Goal: Task Accomplishment & Management: Use online tool/utility

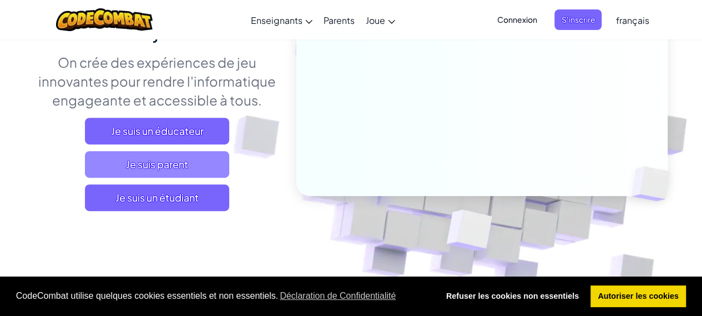
scroll to position [170, 0]
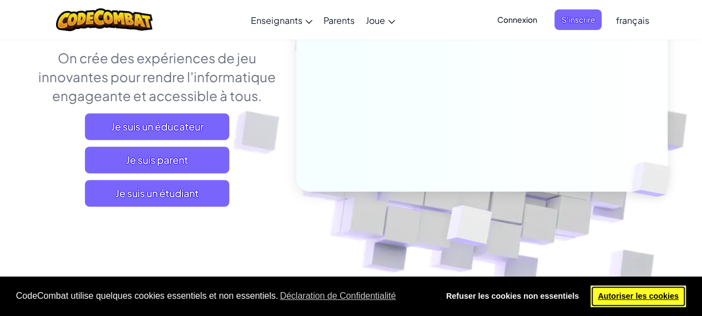
click at [622, 287] on link "Autoriser les cookies" at bounding box center [638, 296] width 96 height 22
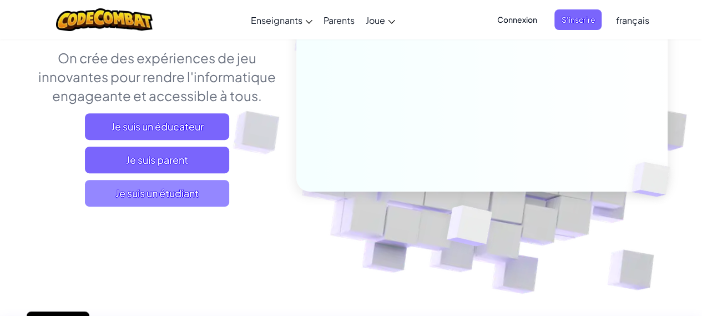
click at [176, 195] on span "Je suis un étudiant" at bounding box center [157, 193] width 144 height 27
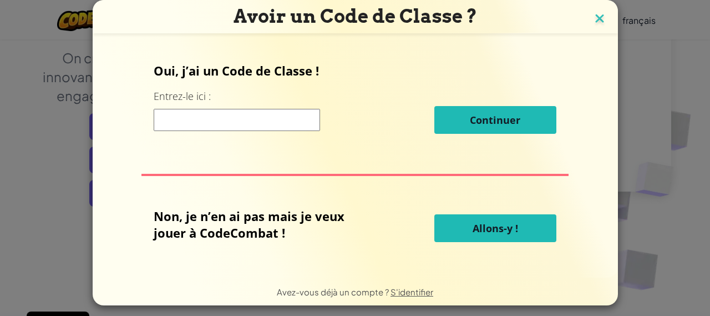
click at [593, 15] on img at bounding box center [599, 19] width 14 height 17
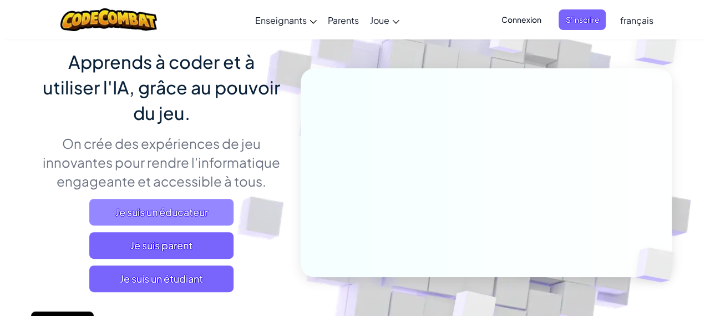
scroll to position [90, 0]
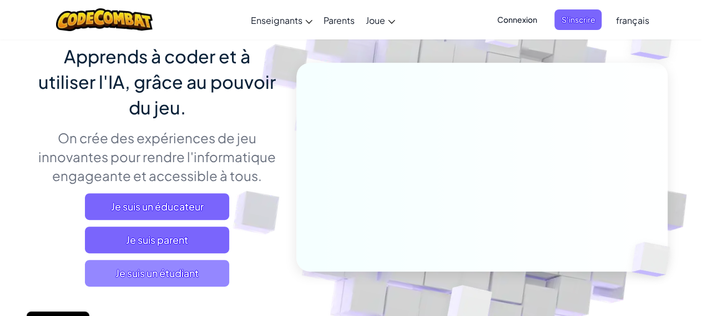
click at [179, 273] on span "Je suis un étudiant" at bounding box center [157, 273] width 144 height 27
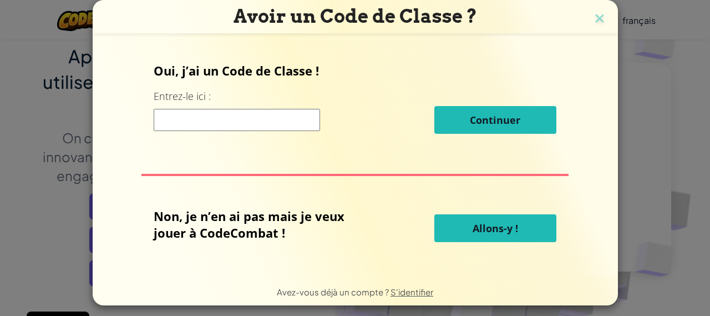
click at [586, 16] on h3 "Avoir un Code de Classe ?" at bounding box center [355, 16] width 509 height 23
click at [598, 19] on img at bounding box center [599, 19] width 14 height 17
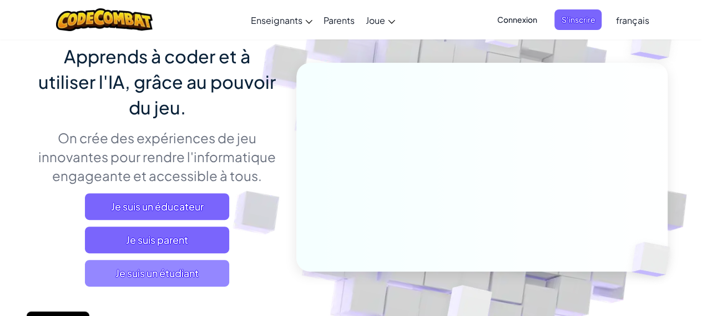
click at [188, 282] on span "Je suis un étudiant" at bounding box center [157, 273] width 144 height 27
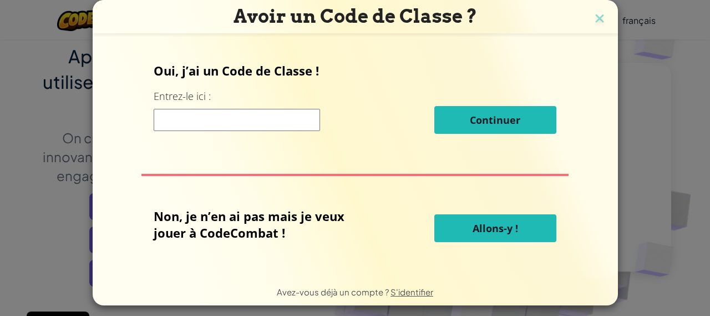
scroll to position [6, 0]
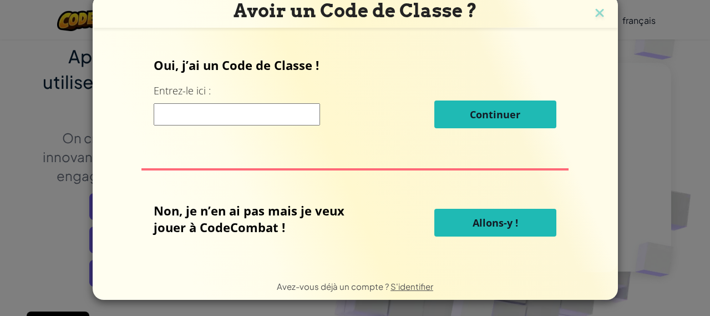
click at [480, 226] on span "Allons-y !" at bounding box center [495, 222] width 45 height 13
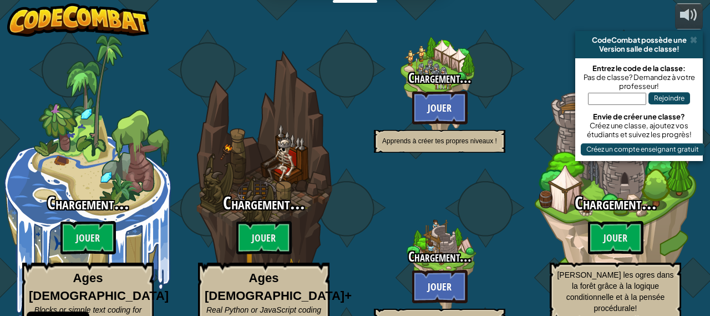
select select "fr"
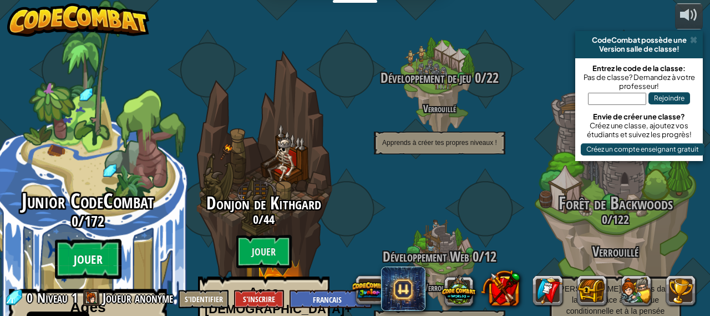
click at [81, 239] on btn "Jouer" at bounding box center [88, 259] width 67 height 40
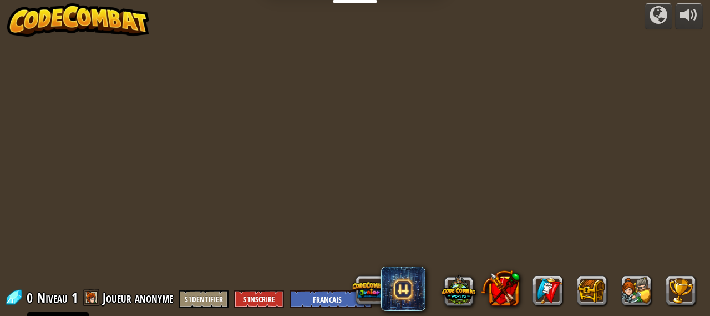
select select "fr"
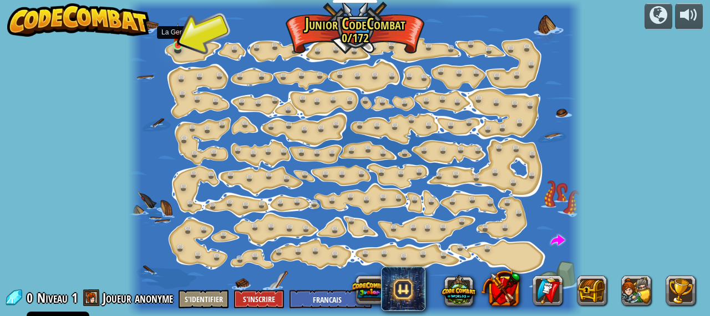
click at [179, 33] on img at bounding box center [178, 34] width 10 height 23
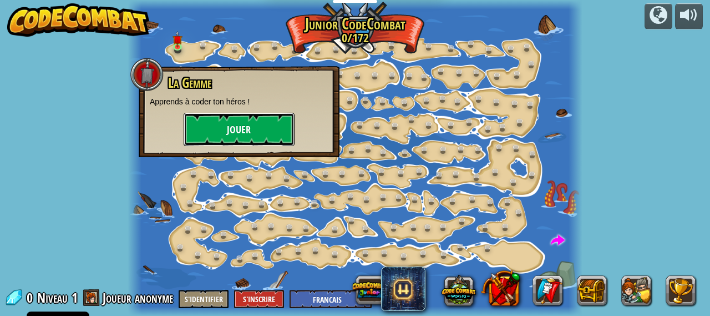
click at [235, 141] on button "Jouer" at bounding box center [239, 129] width 111 height 33
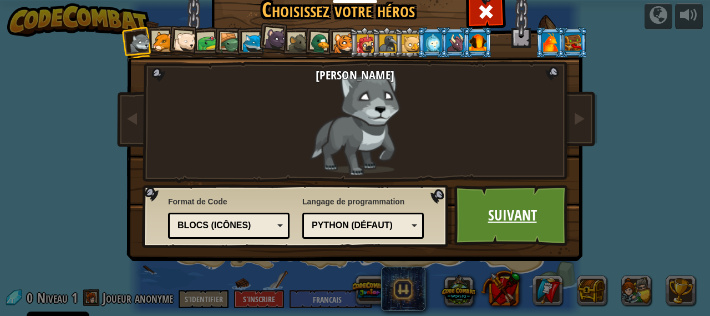
click at [510, 209] on link "Suivant" at bounding box center [512, 215] width 116 height 61
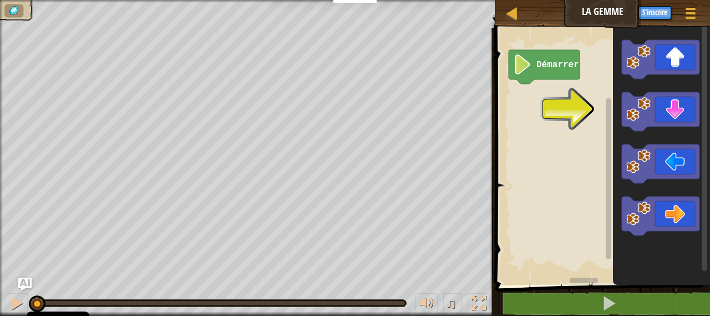
click at [237, 125] on div "Carte La Gemme Menu du jeu S'inscrire Ask AI 1 הההההההההההההההההההההההההההההההה…" at bounding box center [355, 158] width 710 height 316
click at [656, 105] on icon "Espace de travail de Blocky" at bounding box center [661, 111] width 78 height 39
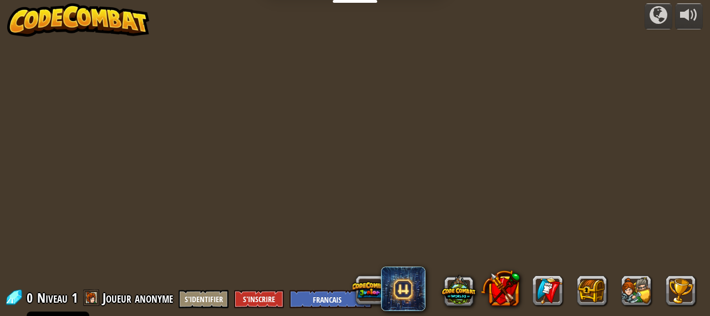
select select "fr"
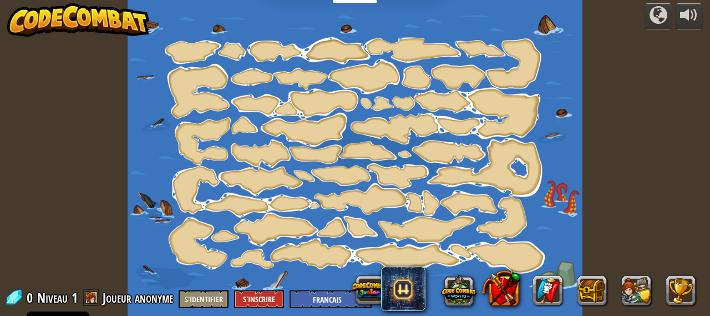
select select "fr"
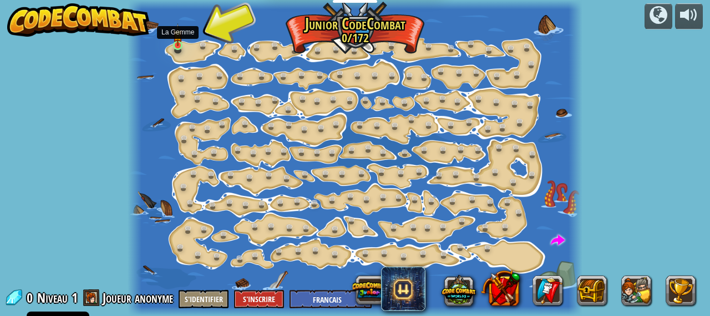
click at [179, 44] on img at bounding box center [178, 34] width 10 height 23
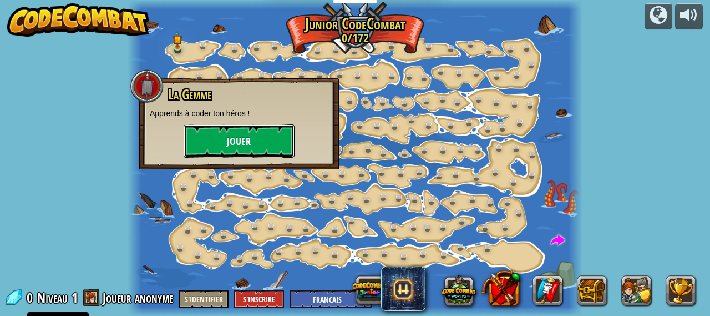
click at [255, 136] on button "Jouer" at bounding box center [239, 140] width 111 height 33
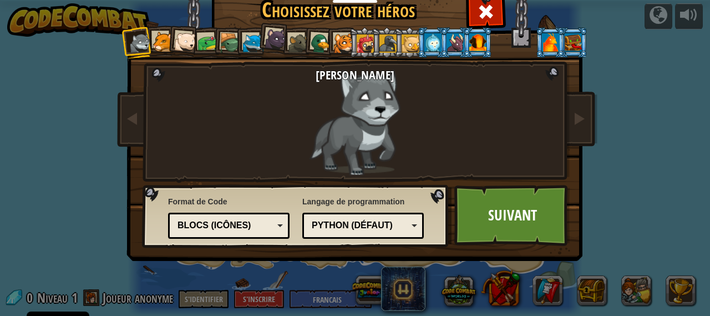
click at [243, 214] on div "`code` de texte Blocs et code Blocs Blocs (icônes) Blocs (icônes)" at bounding box center [228, 225] width 121 height 26
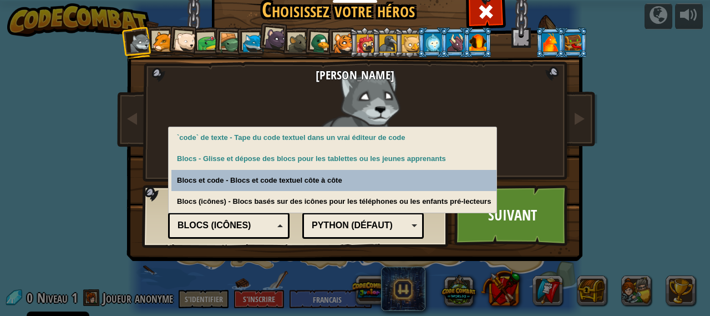
scroll to position [50, 0]
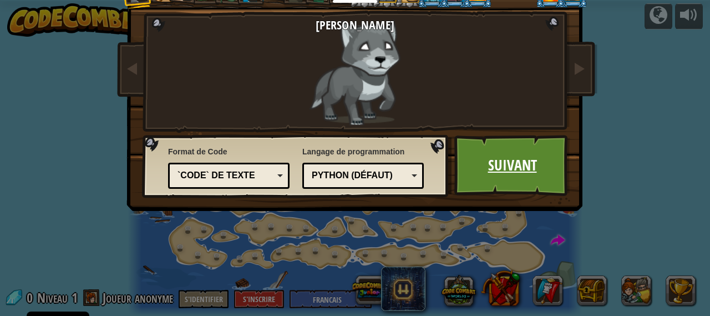
click at [503, 161] on link "Suivant" at bounding box center [512, 165] width 116 height 61
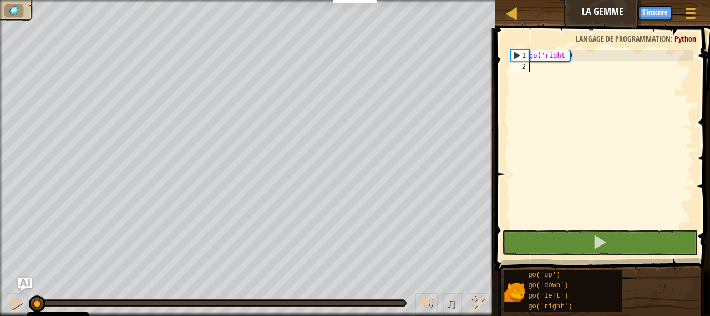
click at [585, 67] on div "go ( 'right' )" at bounding box center [610, 150] width 166 height 200
type textarea "go"
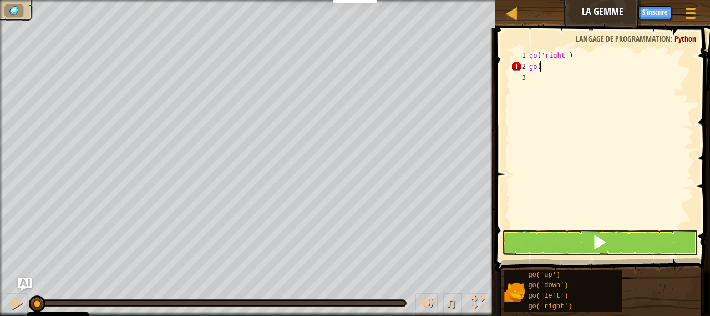
scroll to position [5, 0]
type textarea "g"
type textarea "go"
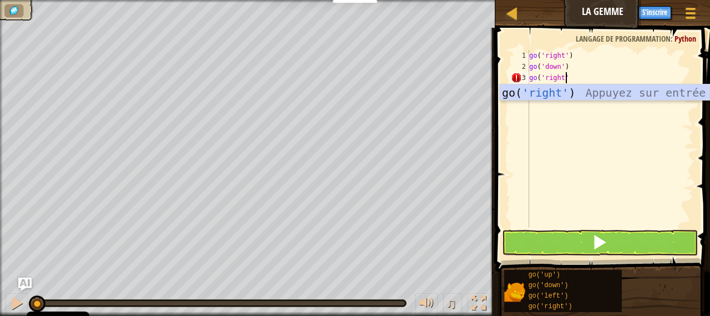
type textarea "go('right')"
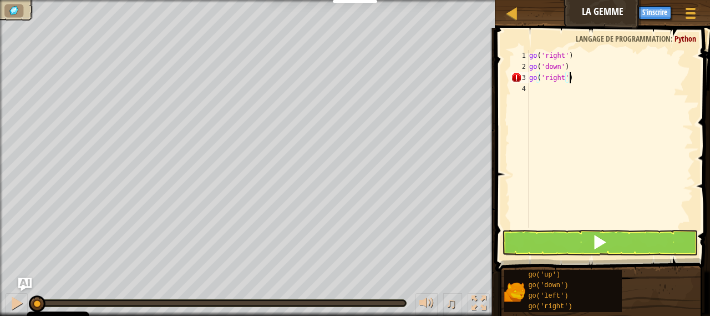
scroll to position [5, 0]
click at [561, 252] on button at bounding box center [599, 243] width 195 height 26
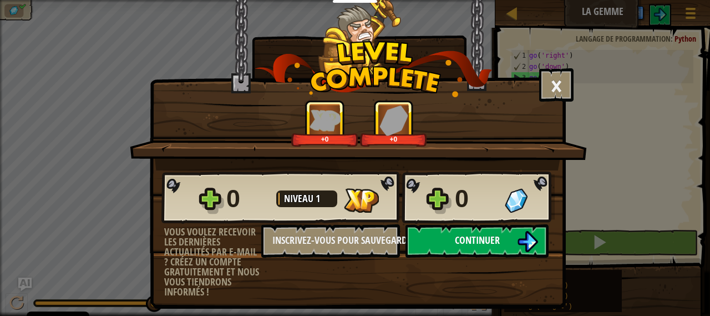
click at [480, 228] on button "Continuer" at bounding box center [476, 240] width 143 height 33
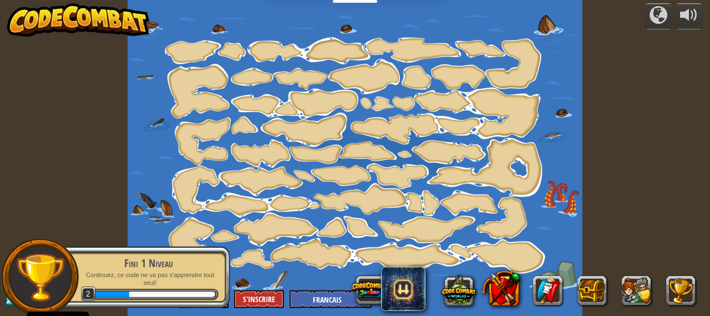
select select "fr"
